Goal: Find contact information: Obtain details needed to contact an individual or organization

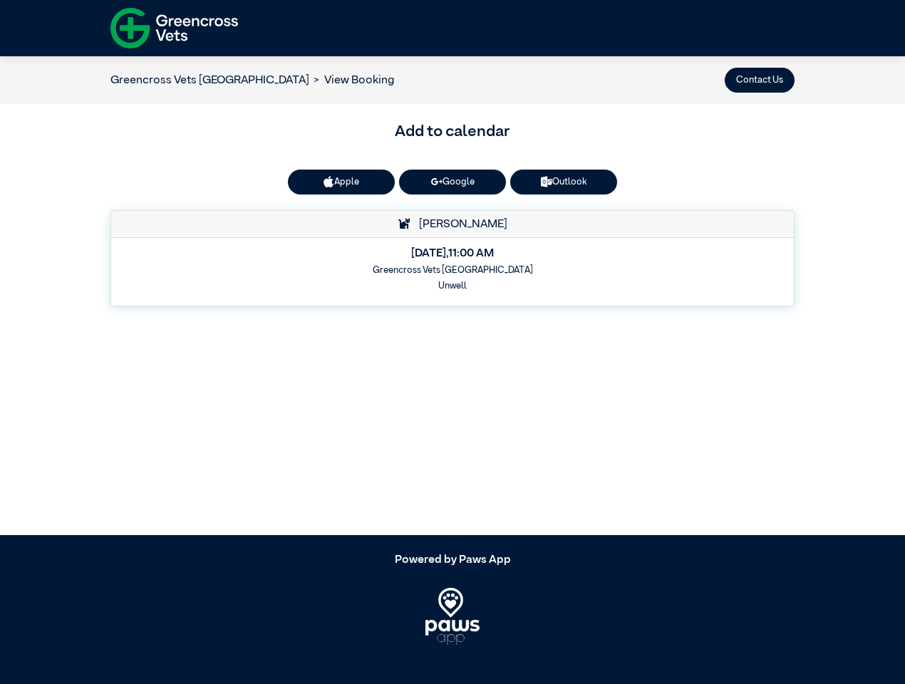
click at [760, 80] on button "Contact Us" at bounding box center [760, 80] width 70 height 25
click at [341, 182] on button "Apple" at bounding box center [341, 182] width 107 height 25
